Goal: Transaction & Acquisition: Purchase product/service

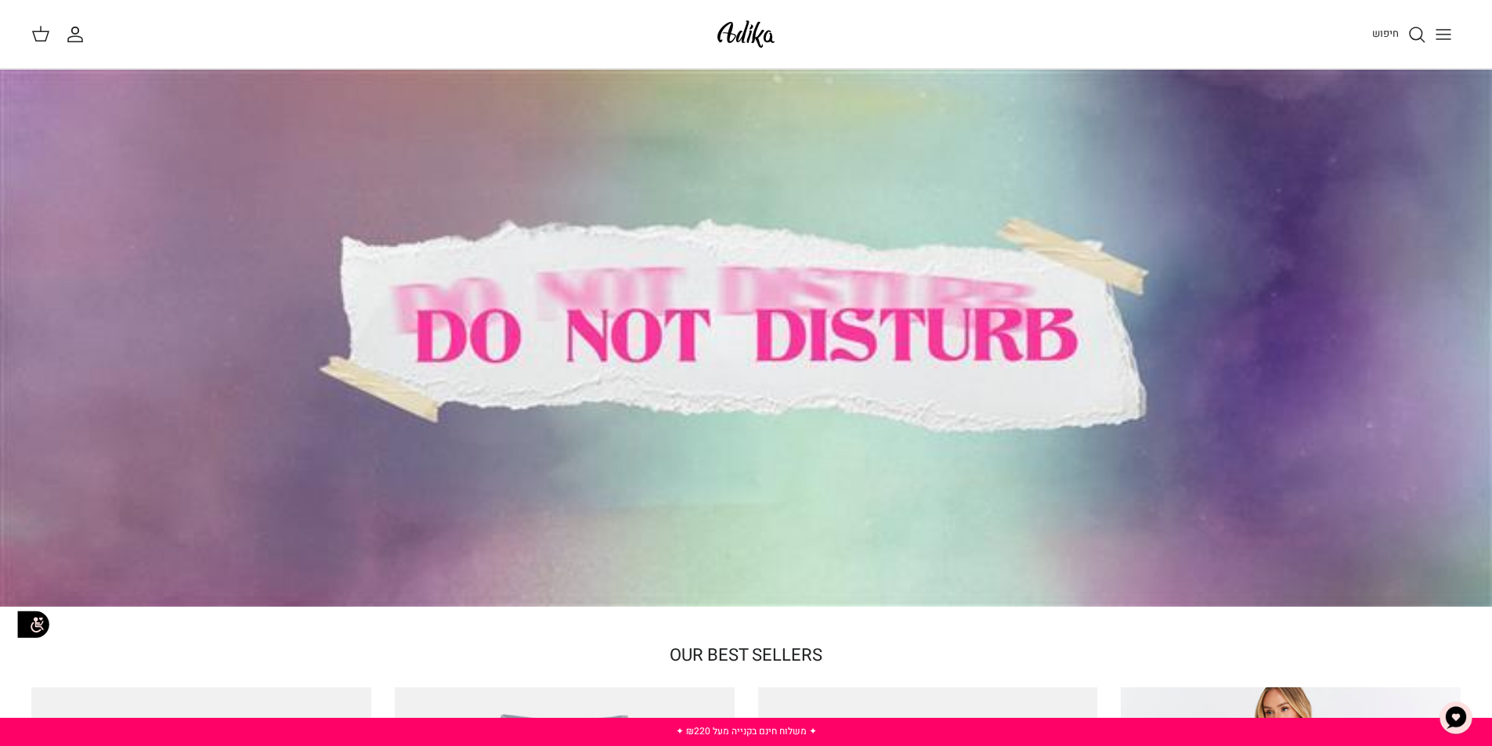
click at [810, 290] on div at bounding box center [746, 338] width 1492 height 537
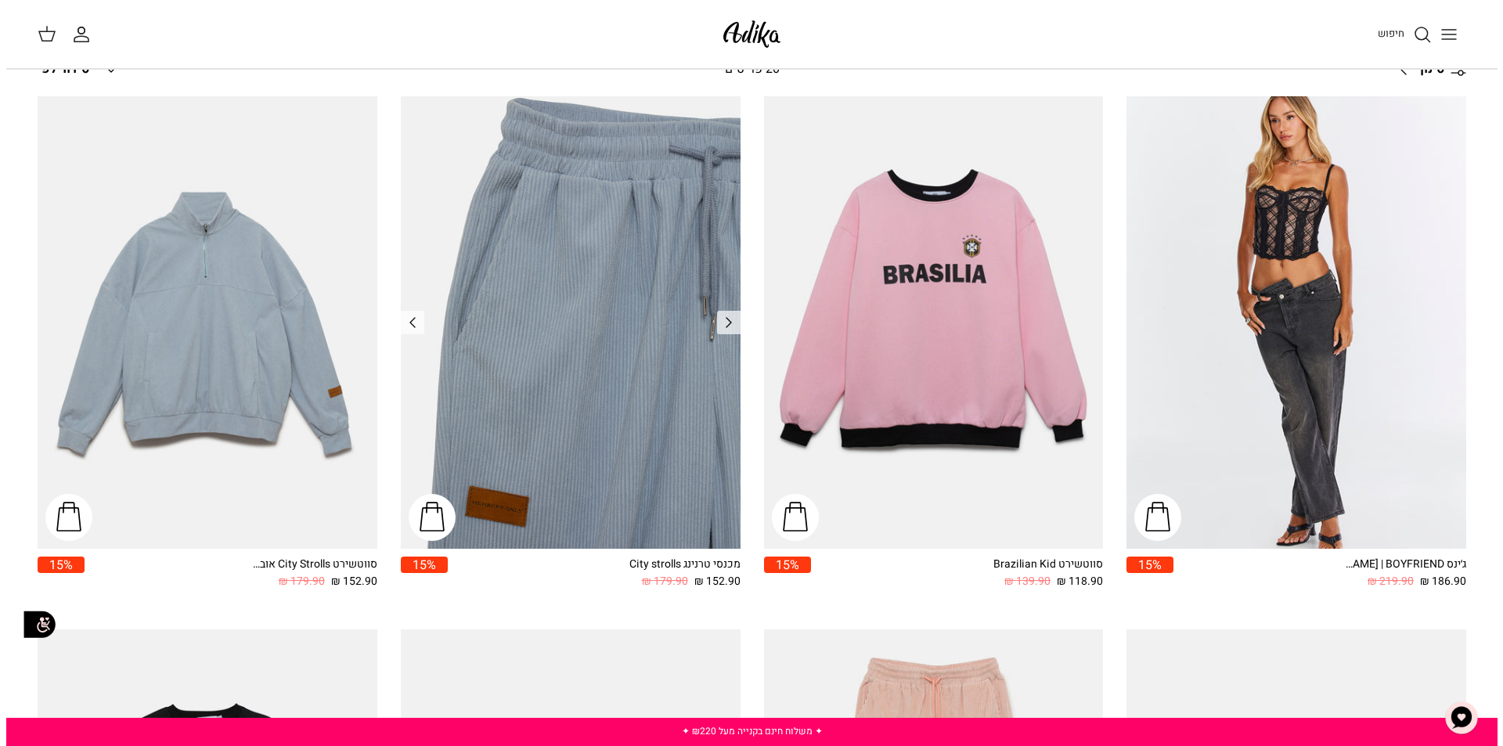
scroll to position [235, 0]
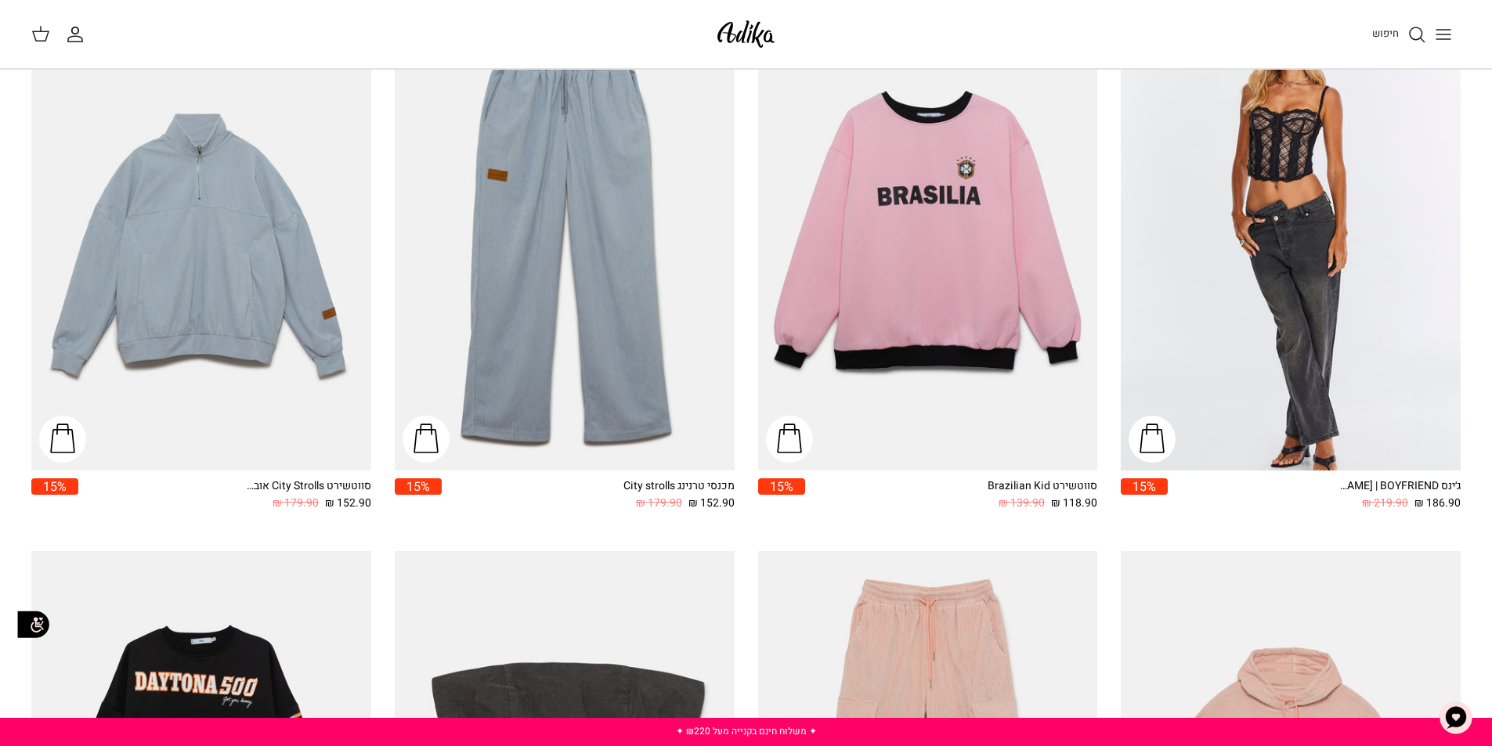
click at [1433, 39] on button "Toggle menu" at bounding box center [1443, 34] width 34 height 34
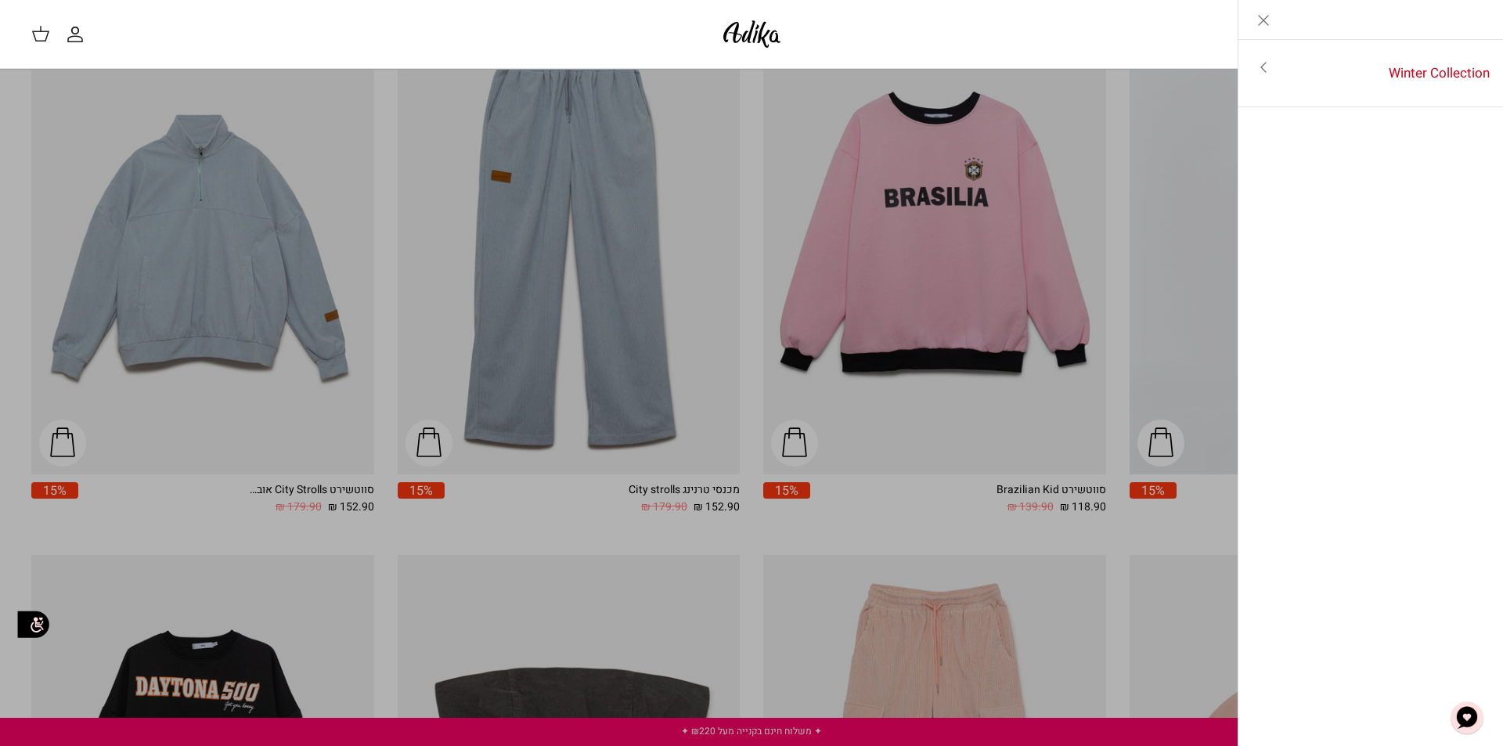
click at [1267, 72] on icon "Toggle menu" at bounding box center [1263, 67] width 19 height 19
click at [1444, 70] on link "לכל הפריטים" at bounding box center [1372, 68] width 250 height 39
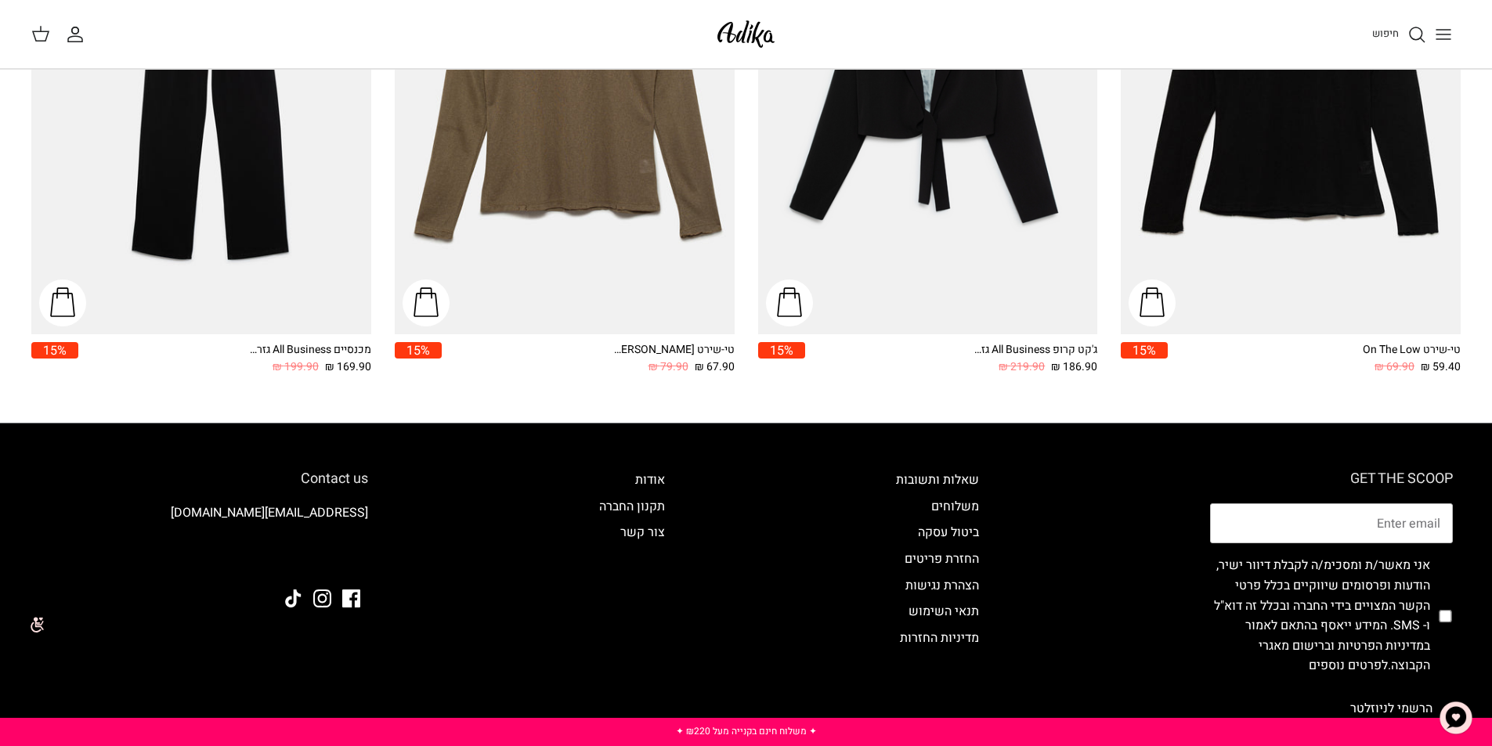
scroll to position [2584, 0]
